Goal: Find specific page/section: Find specific page/section

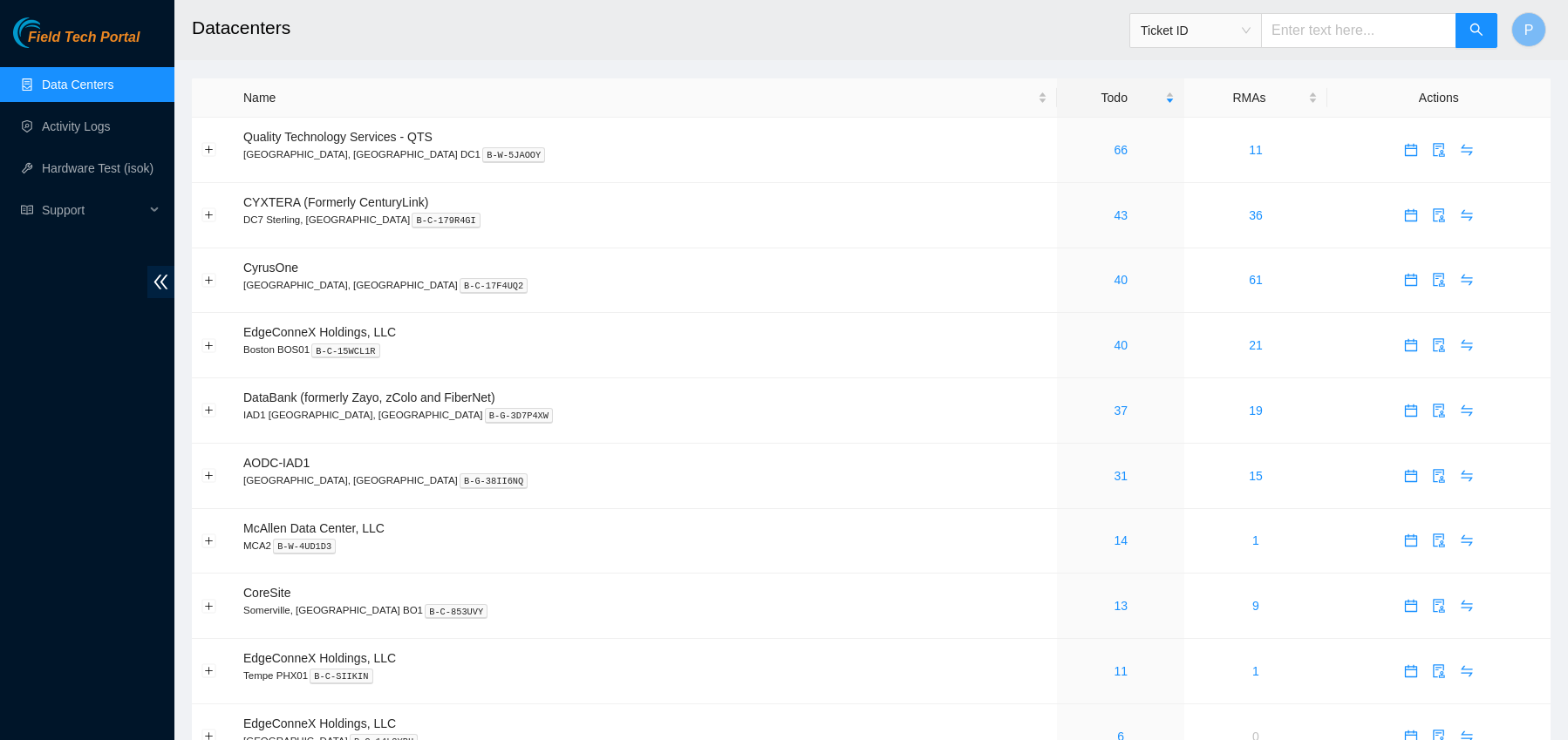
click at [68, 80] on link "Data Centers" at bounding box center [77, 84] width 71 height 14
click at [326, 106] on div "Name" at bounding box center [645, 97] width 804 height 19
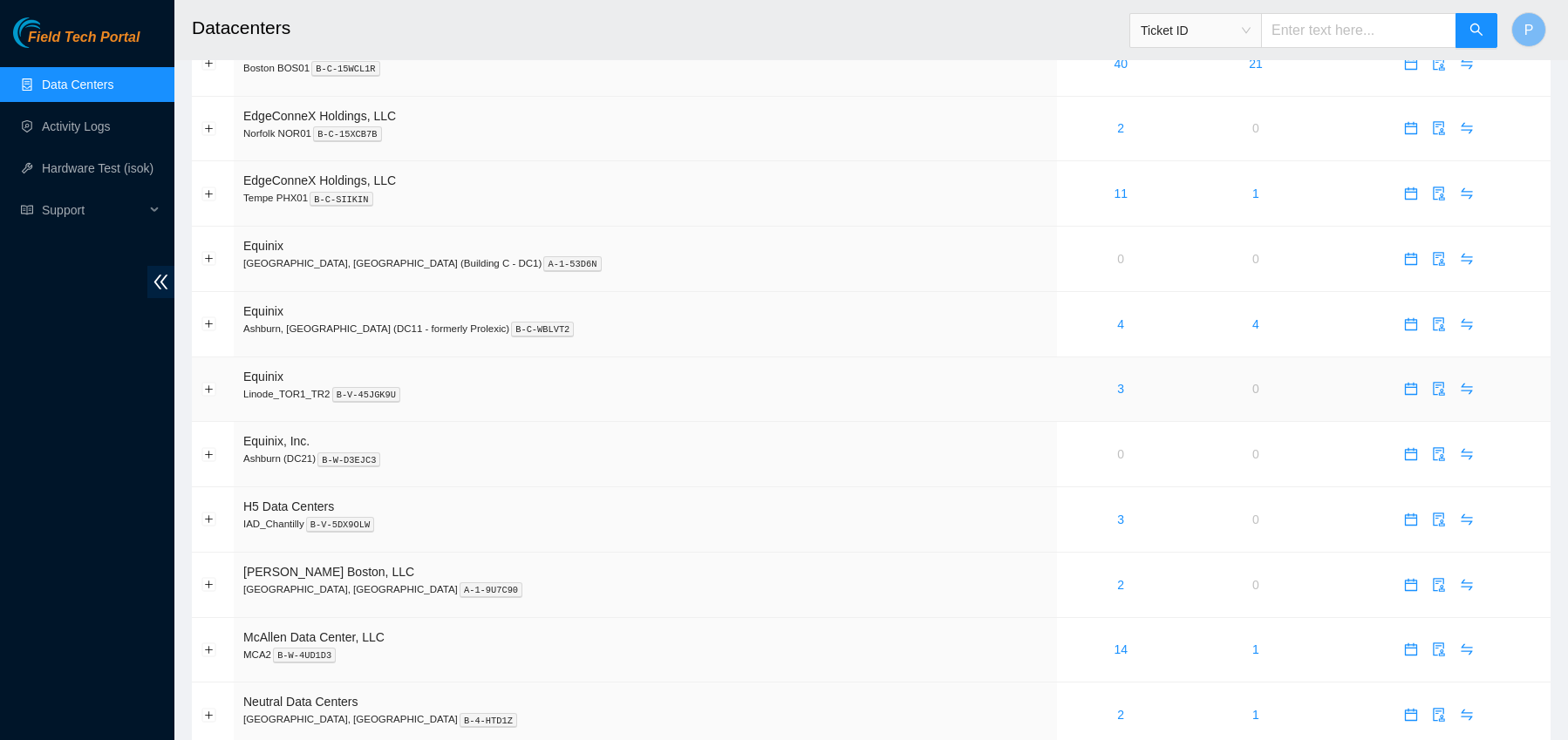
scroll to position [943, 0]
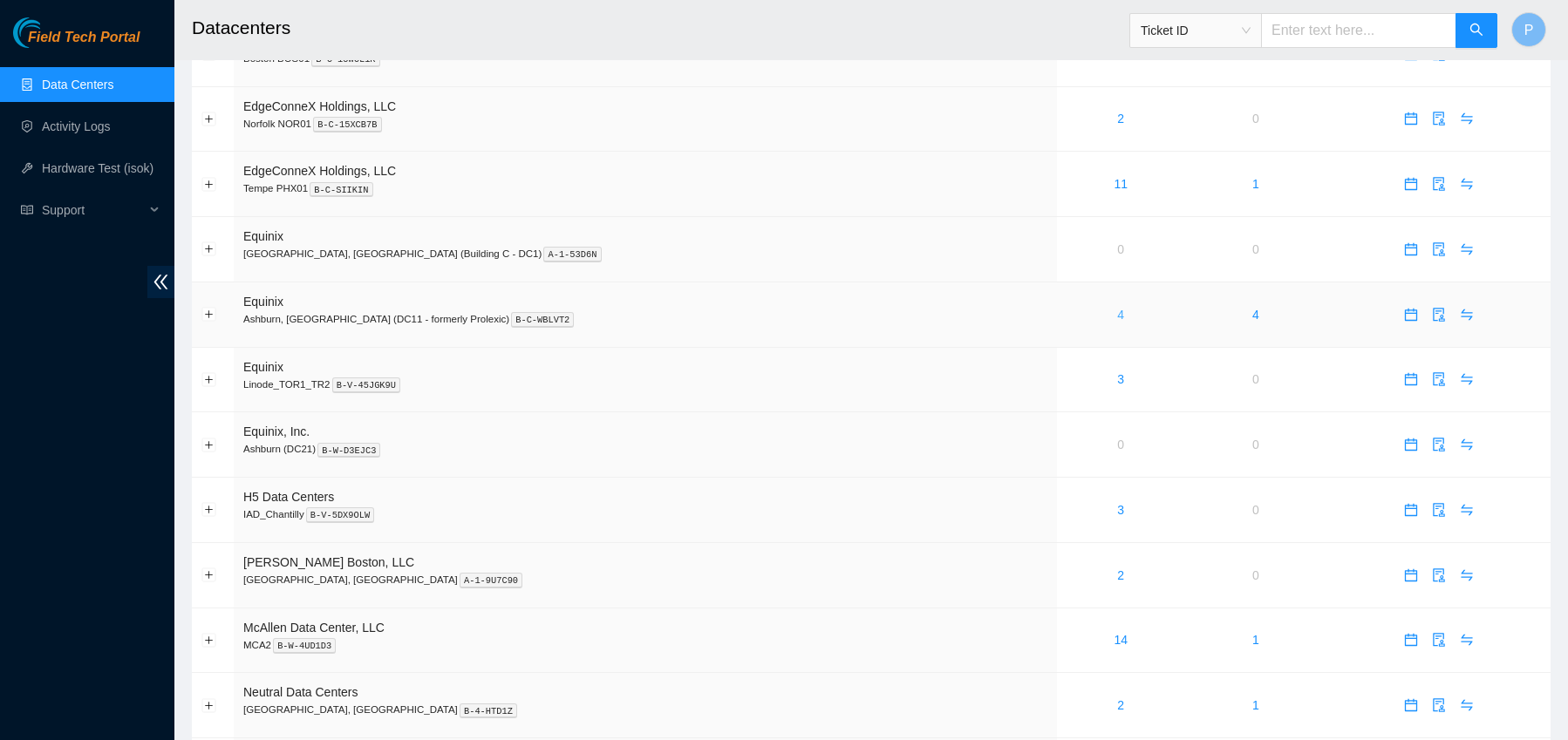
click at [1118, 314] on link "4" at bounding box center [1121, 314] width 7 height 14
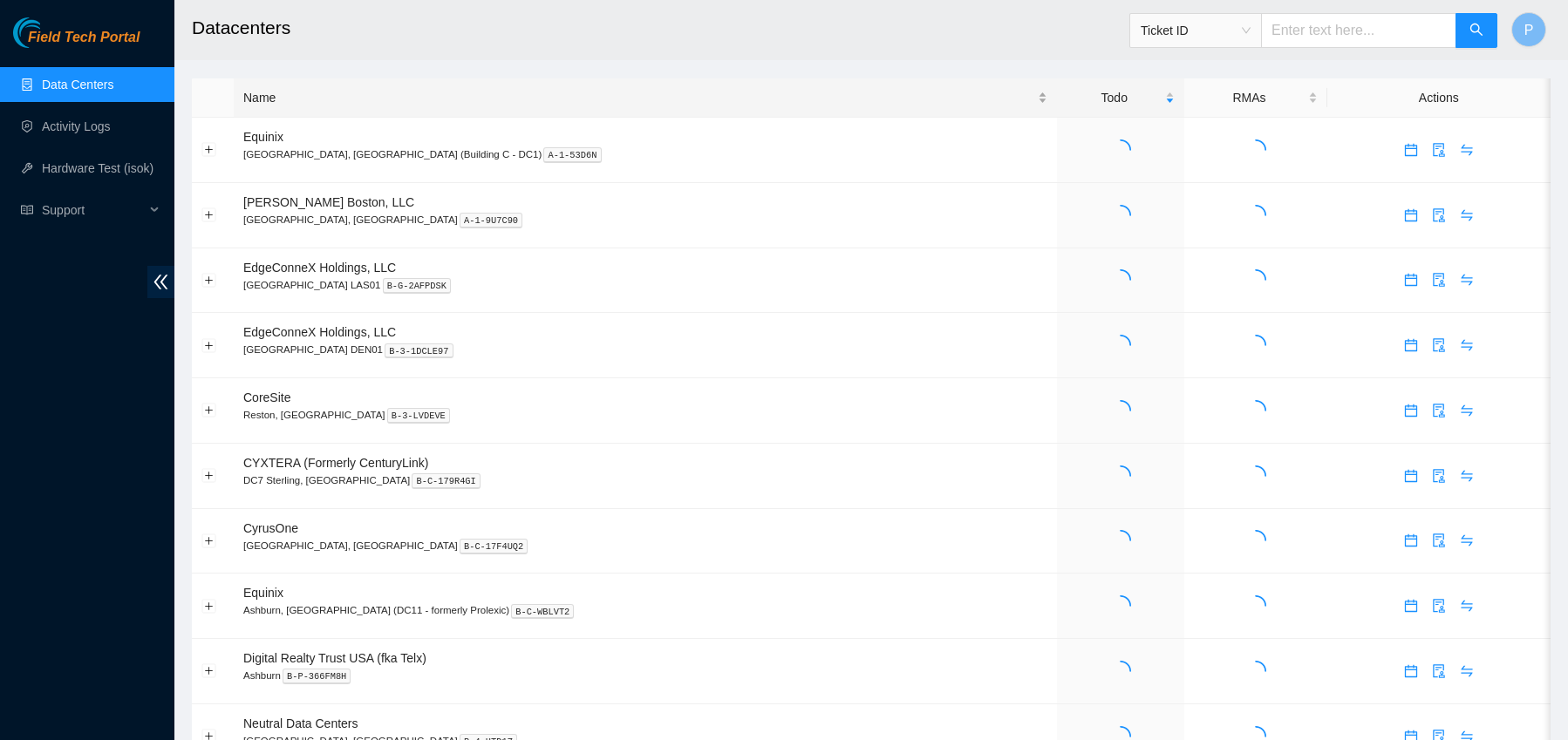
click at [412, 92] on div "Name" at bounding box center [645, 97] width 804 height 19
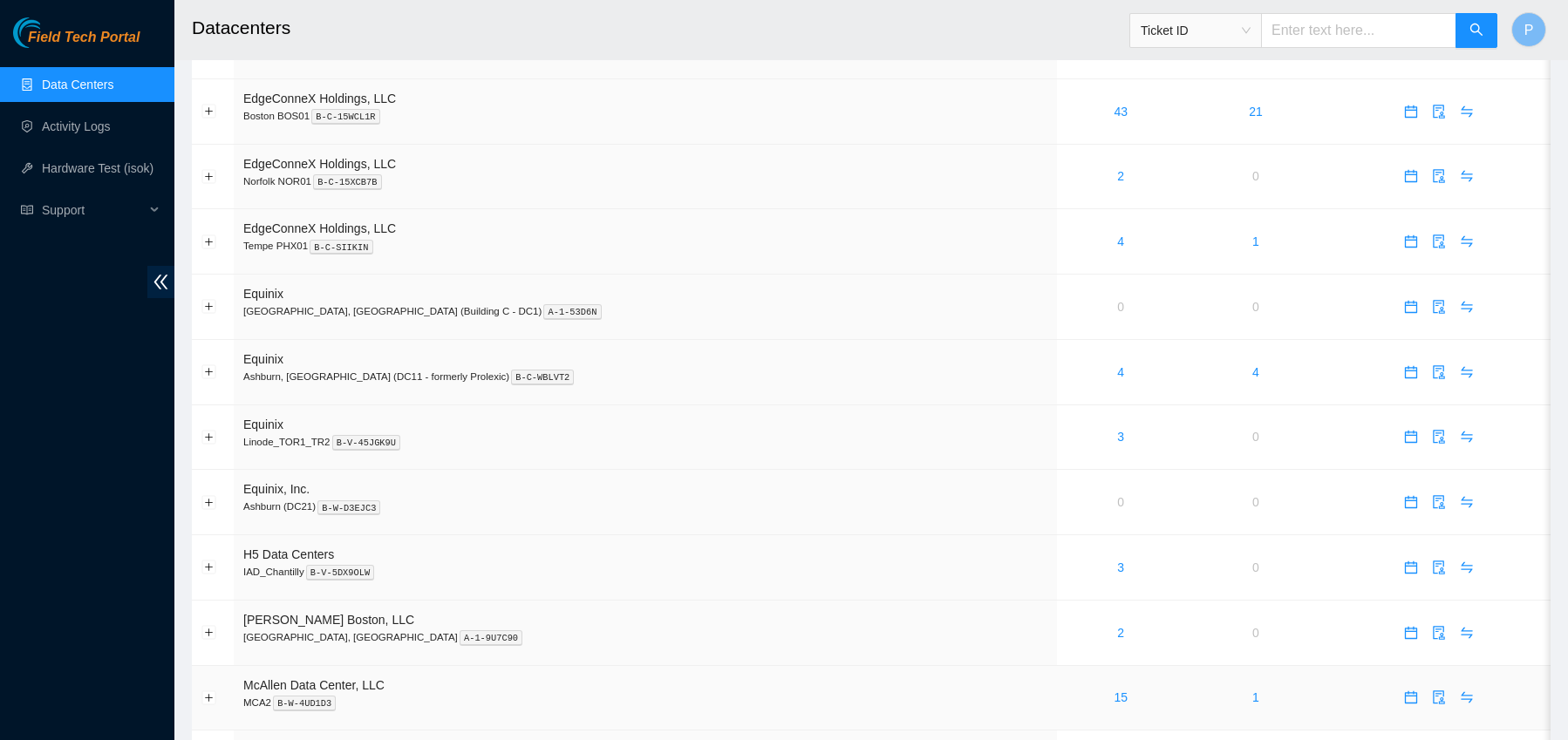
scroll to position [870, 0]
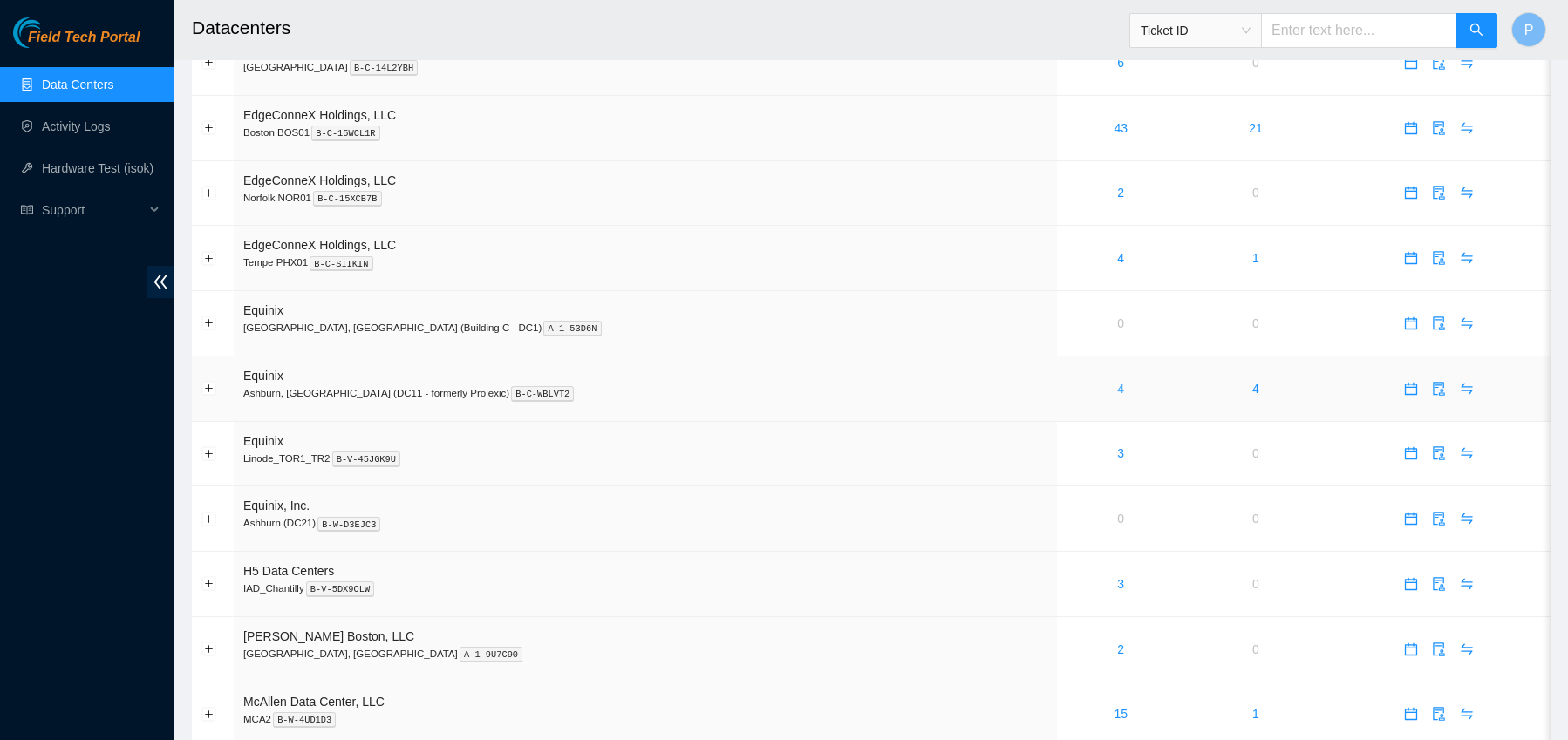
click at [1118, 384] on link "4" at bounding box center [1121, 388] width 7 height 14
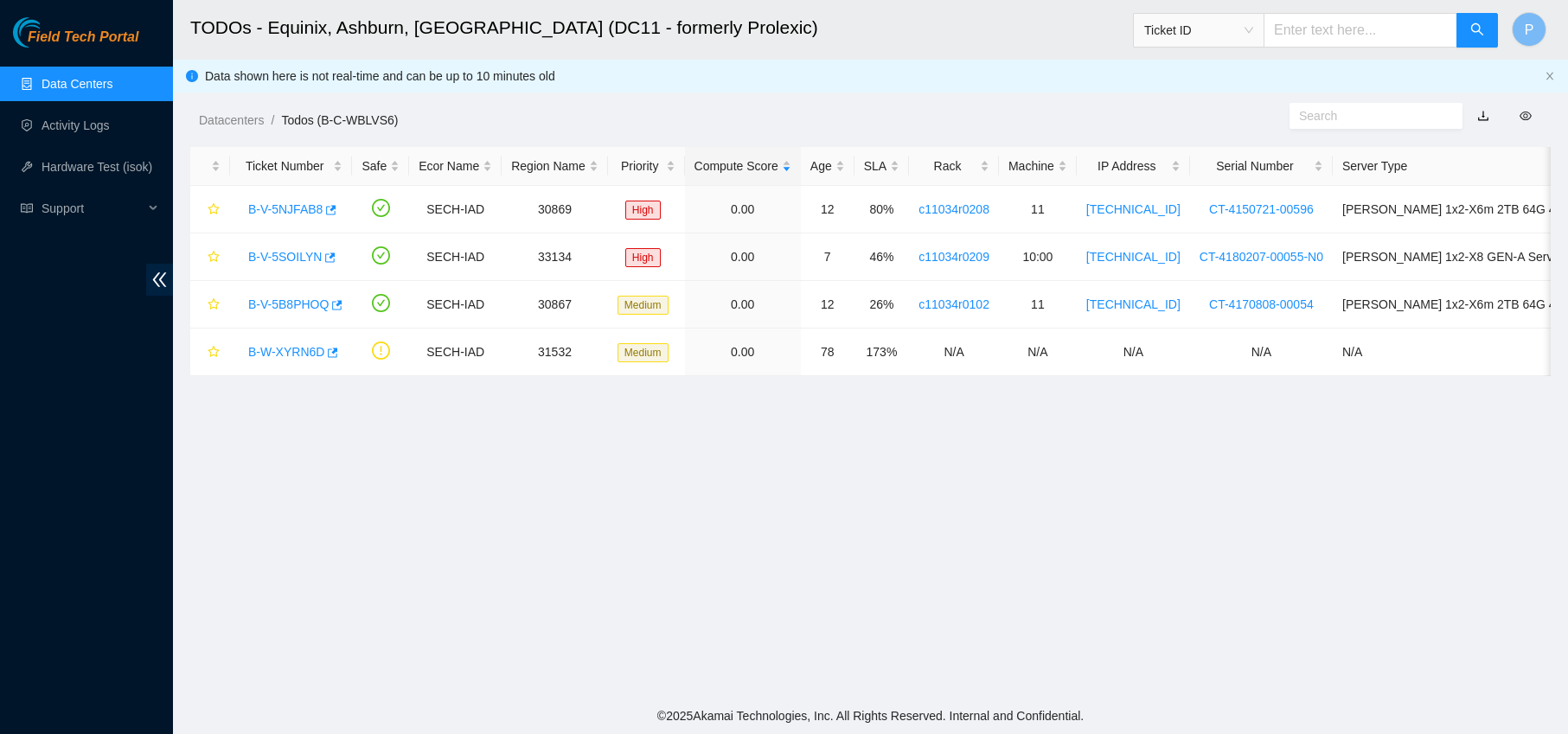
click at [90, 85] on link "Data Centers" at bounding box center [76, 83] width 71 height 13
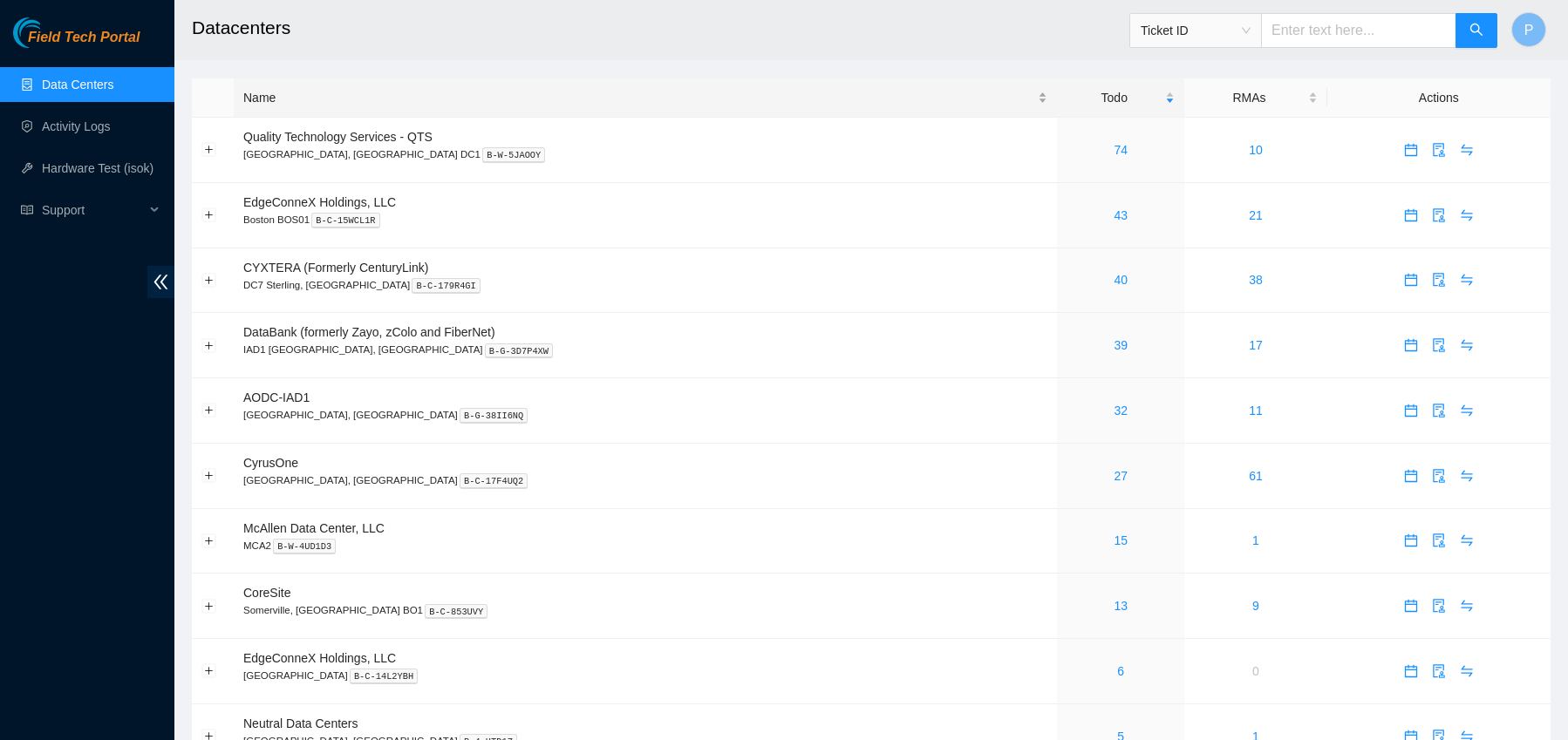
click at [375, 97] on div "Name" at bounding box center [645, 97] width 804 height 19
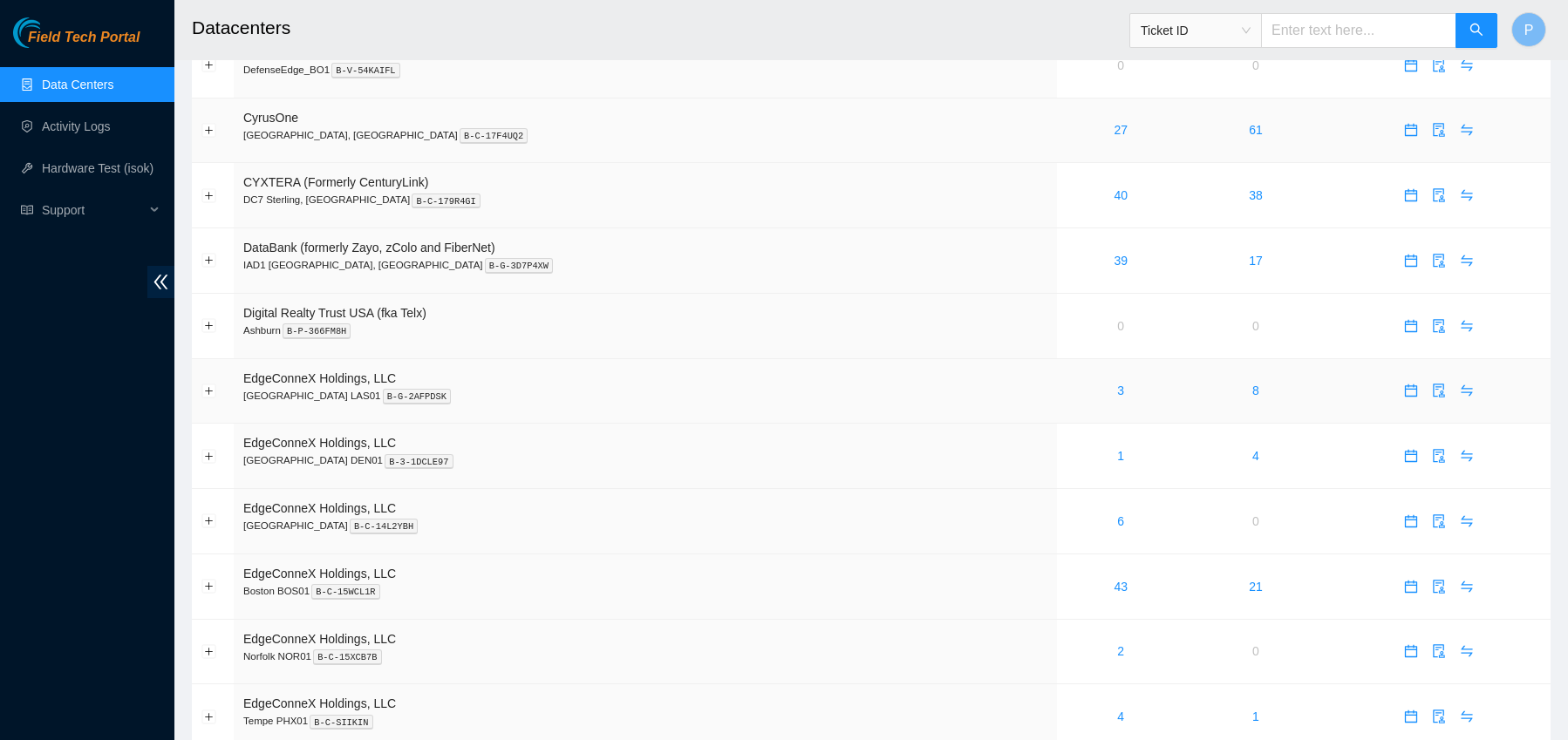
scroll to position [414, 0]
click at [1114, 253] on link "39" at bounding box center [1120, 257] width 14 height 14
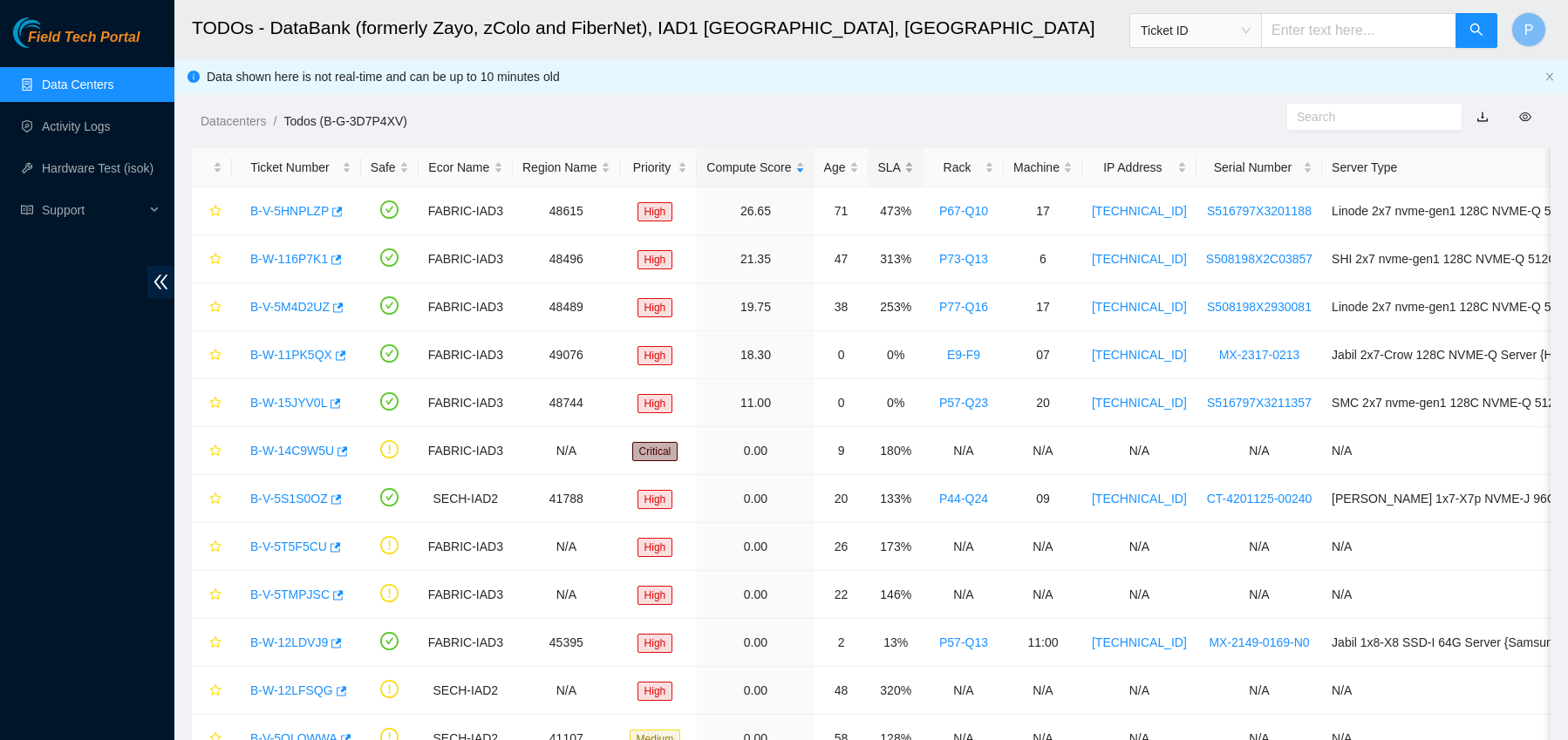
click at [911, 170] on div "SLA" at bounding box center [896, 167] width 36 height 19
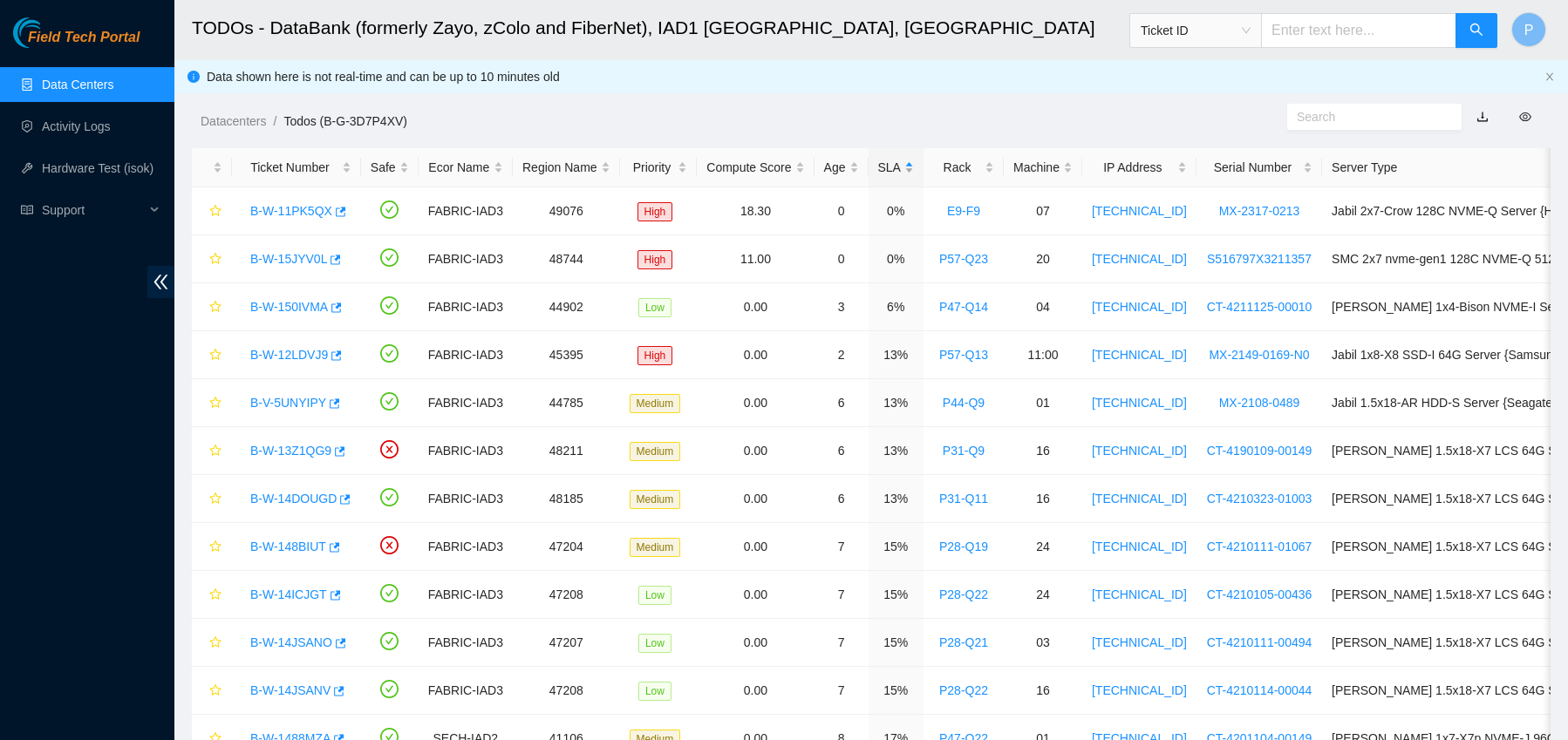
click at [911, 170] on div "SLA" at bounding box center [896, 167] width 36 height 19
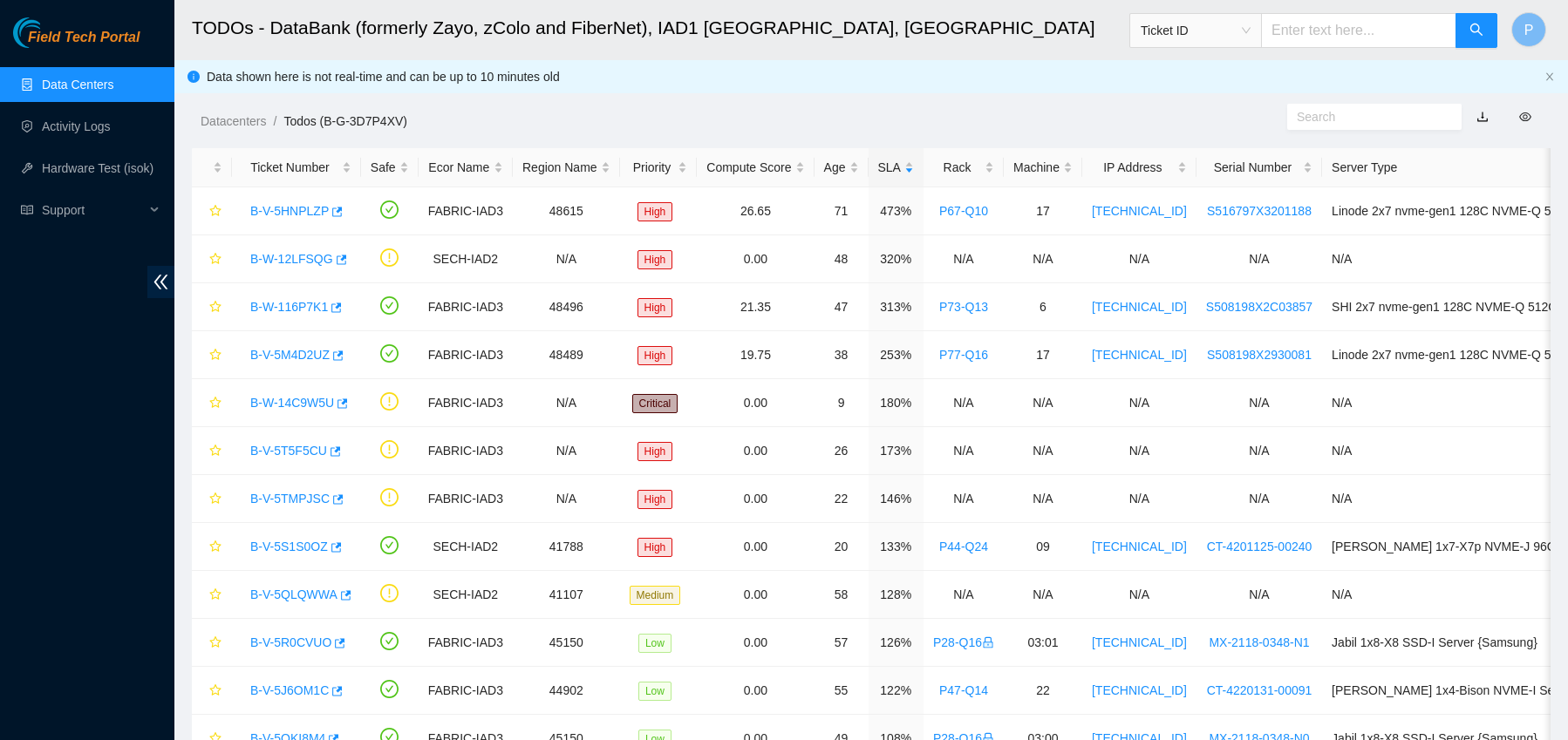
click at [86, 88] on link "Data Centers" at bounding box center [77, 84] width 71 height 14
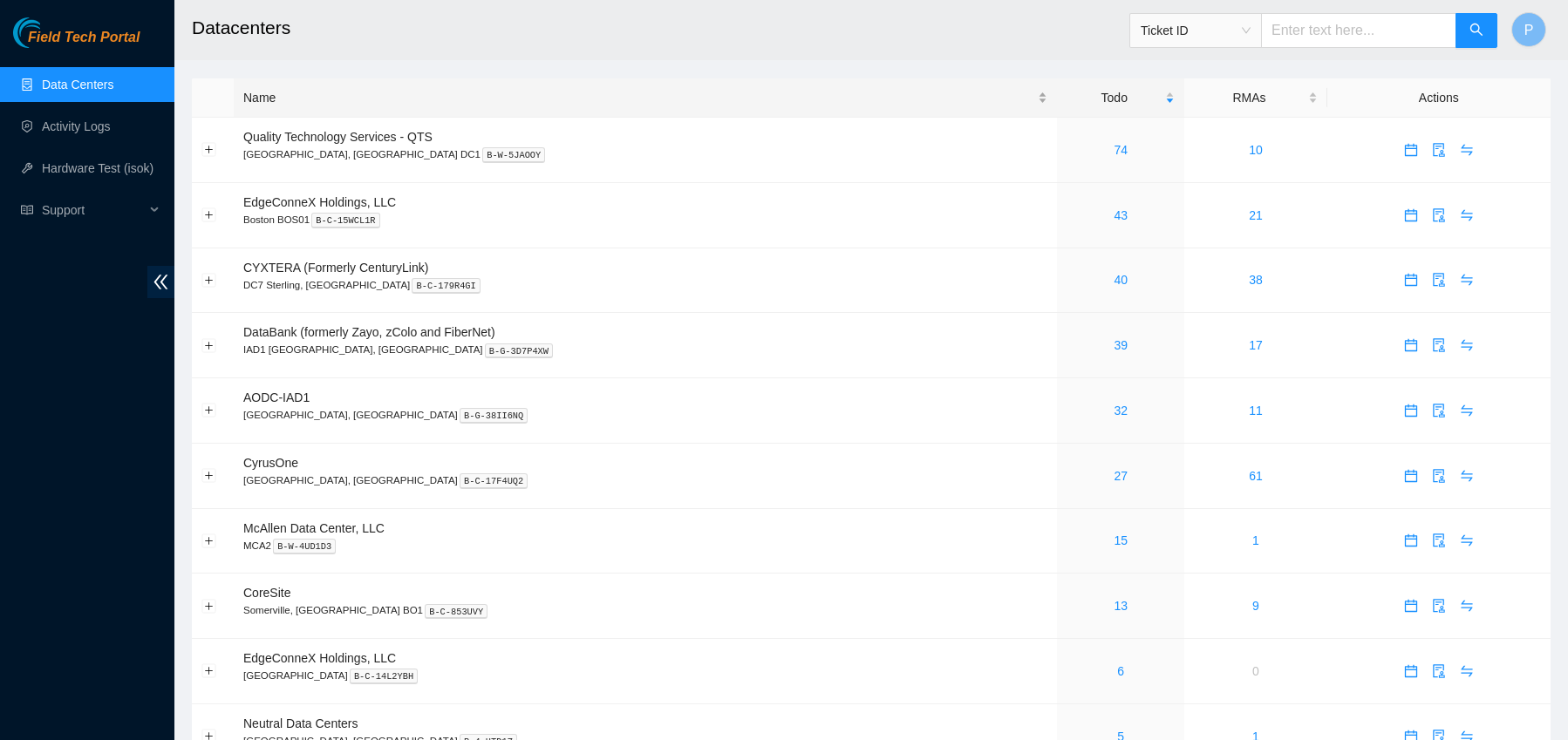
click at [388, 107] on div "Name" at bounding box center [645, 97] width 804 height 19
